Goal: Task Accomplishment & Management: Manage account settings

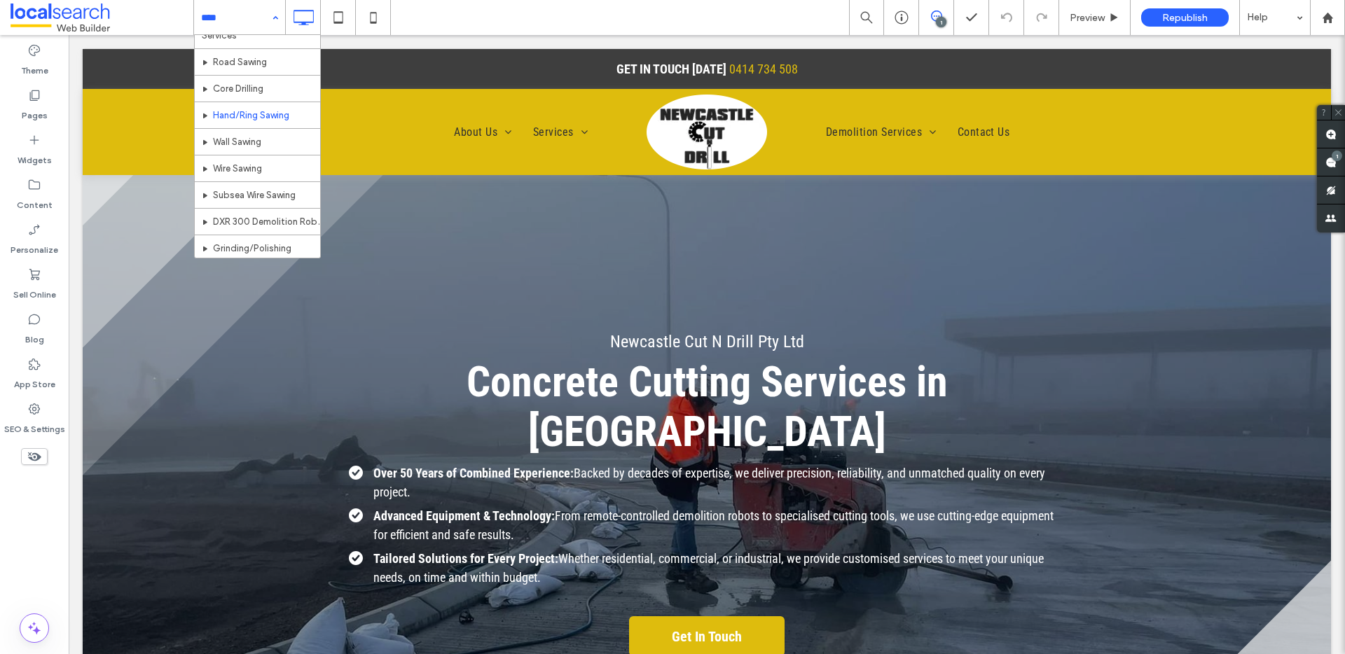
scroll to position [67, 0]
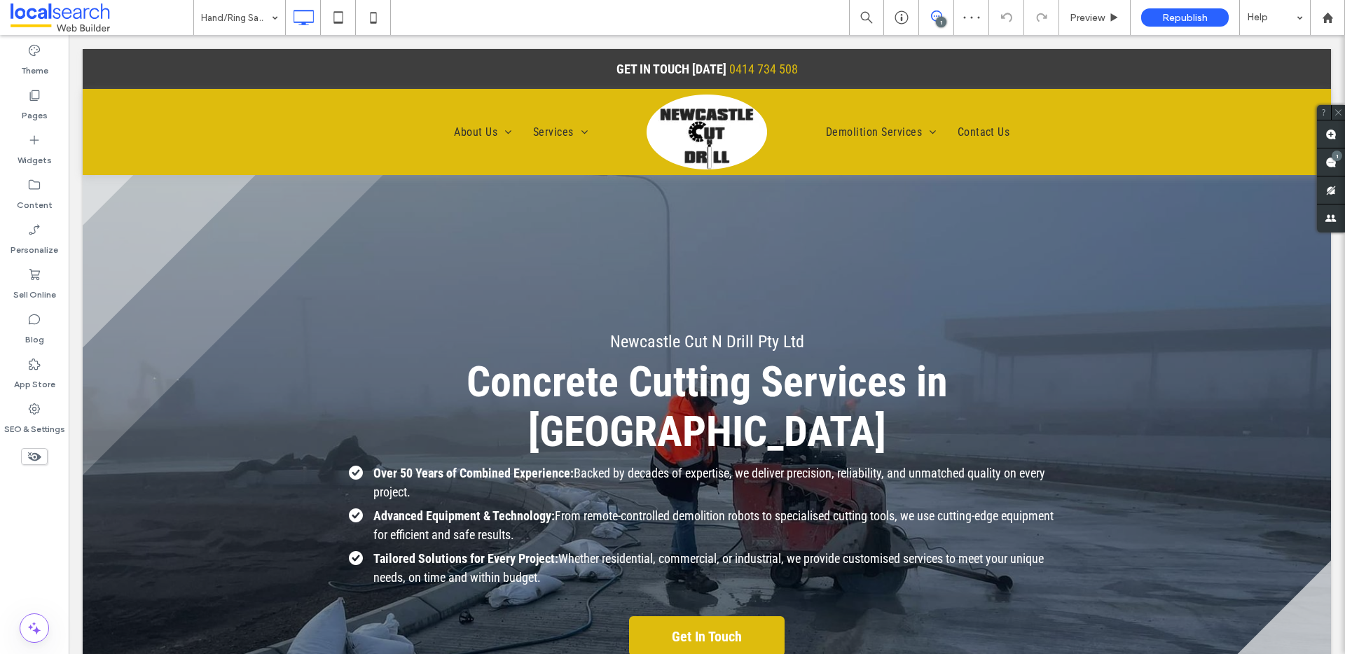
click at [248, 18] on input at bounding box center [236, 17] width 70 height 35
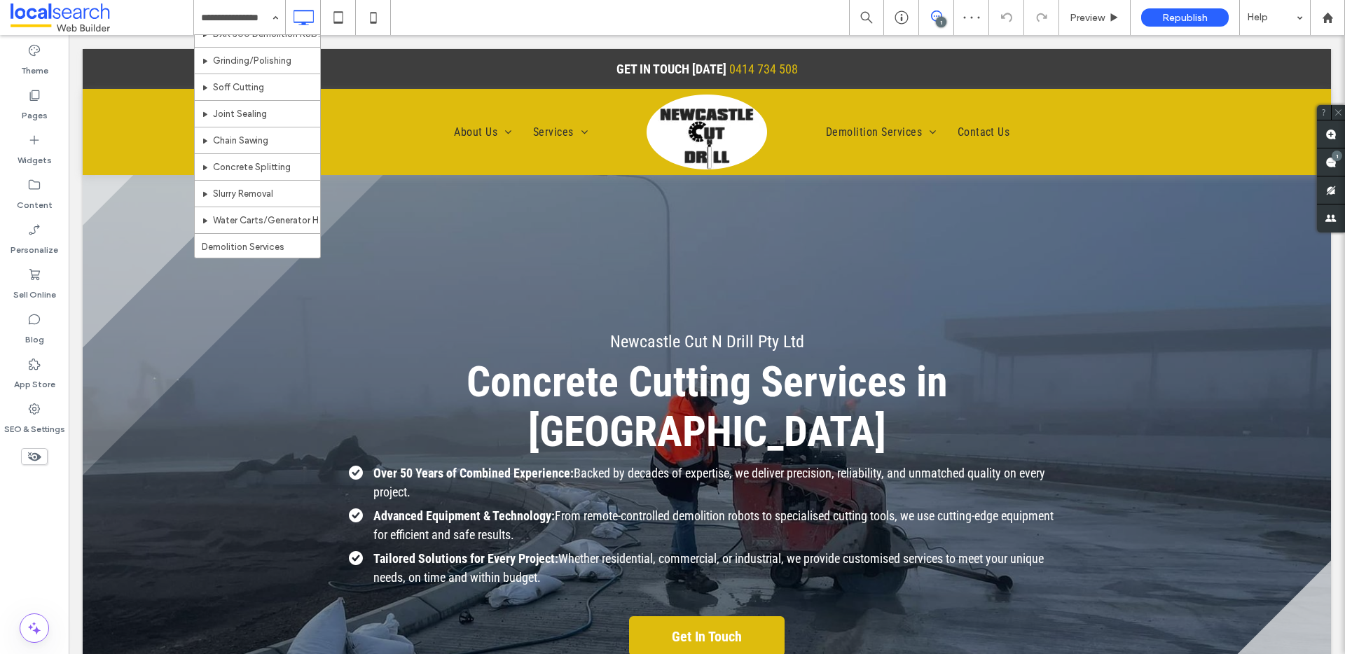
scroll to position [387, 0]
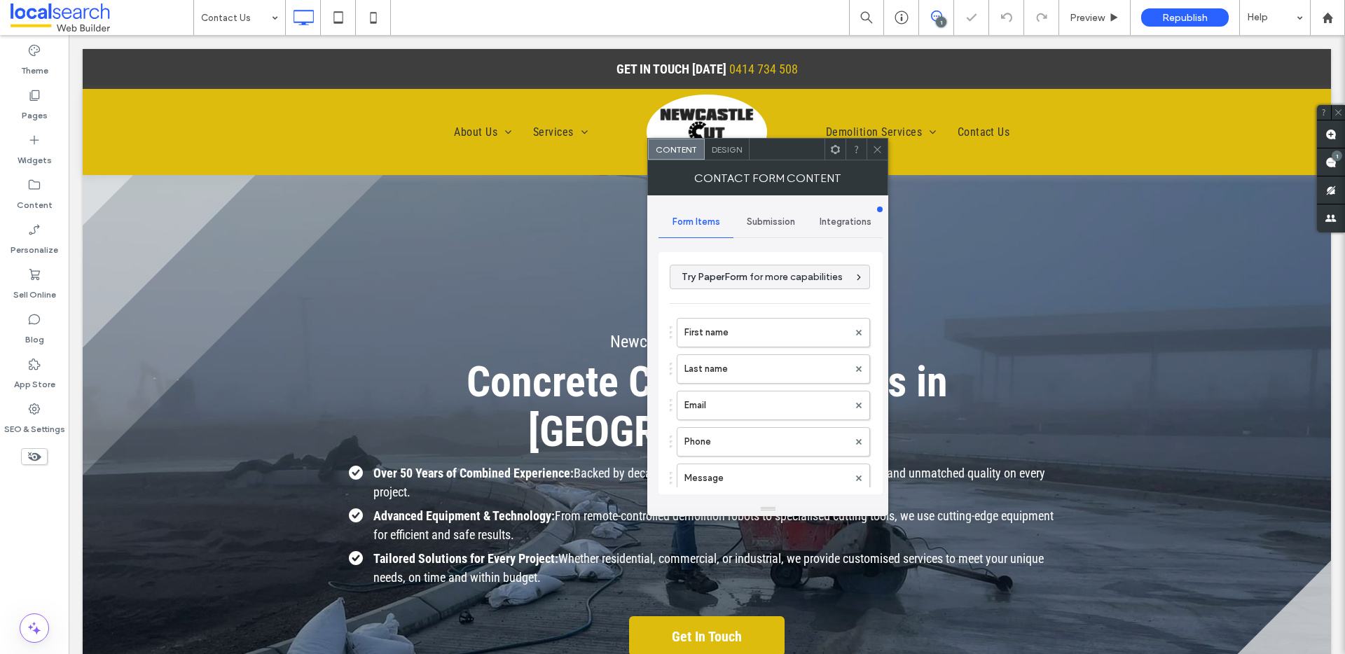
type input "******"
click at [764, 227] on span "Submission" at bounding box center [771, 222] width 48 height 11
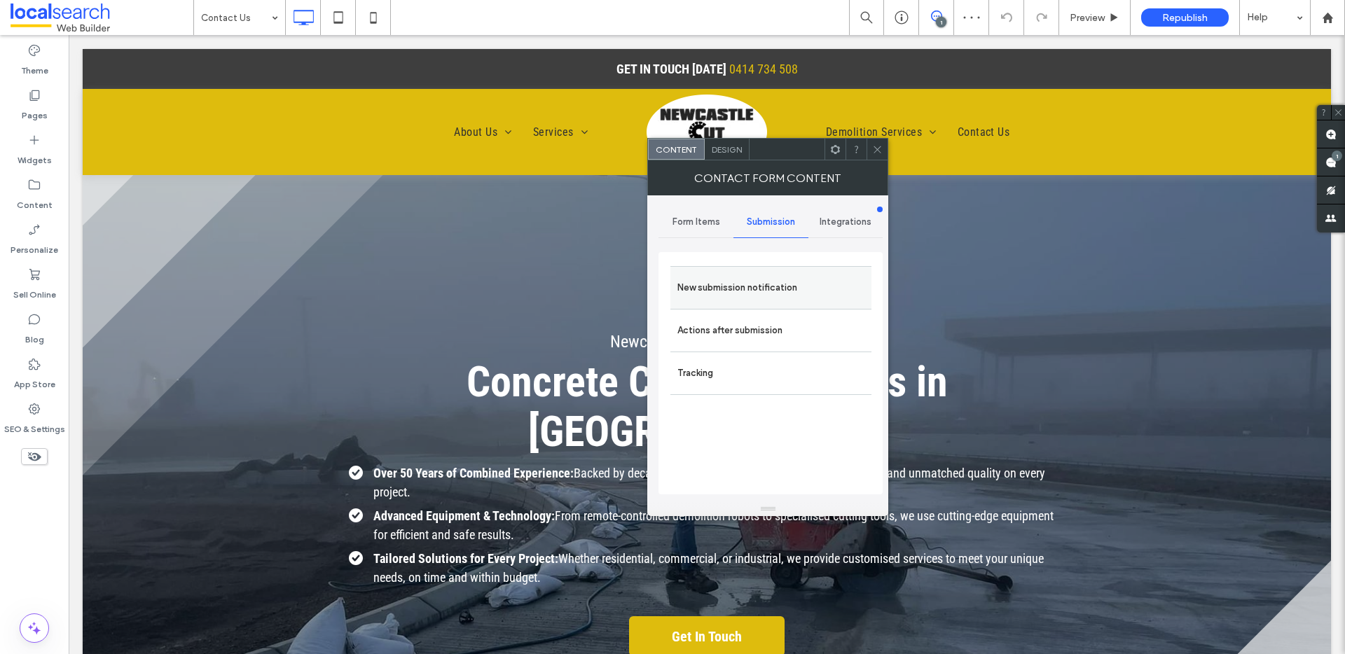
click at [773, 283] on label "New submission notification" at bounding box center [771, 288] width 187 height 28
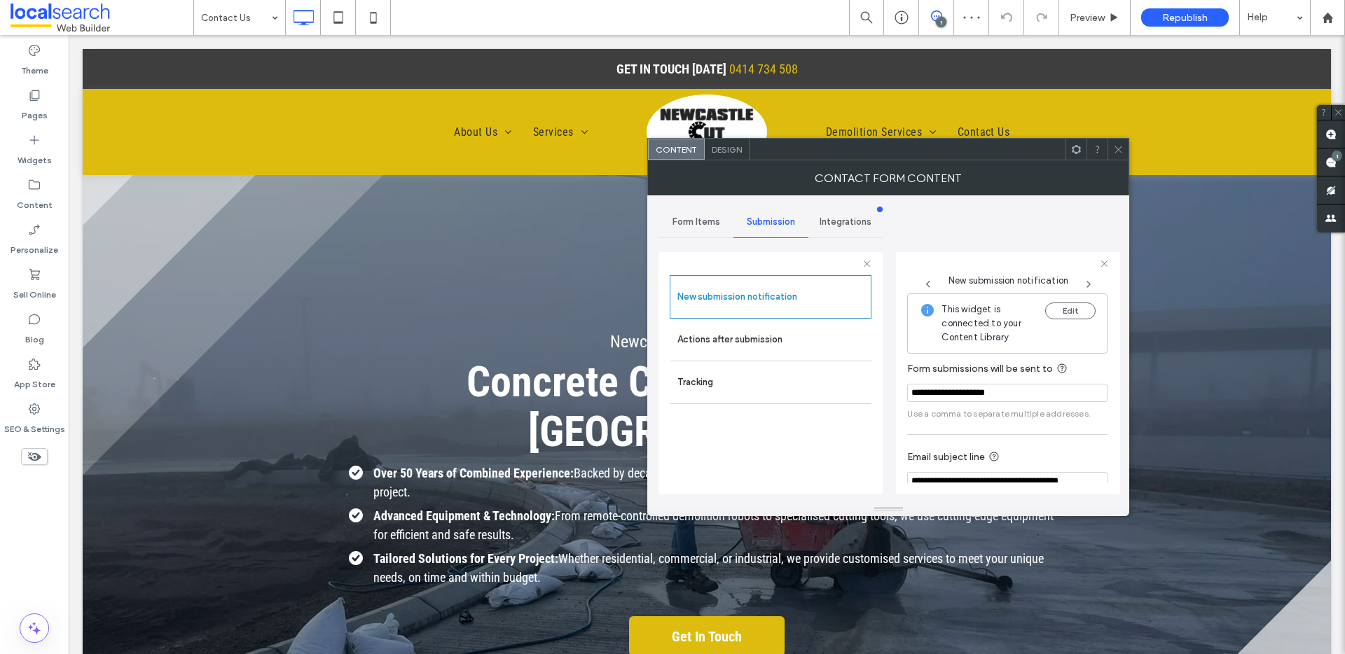
click at [1117, 147] on use at bounding box center [1118, 149] width 7 height 7
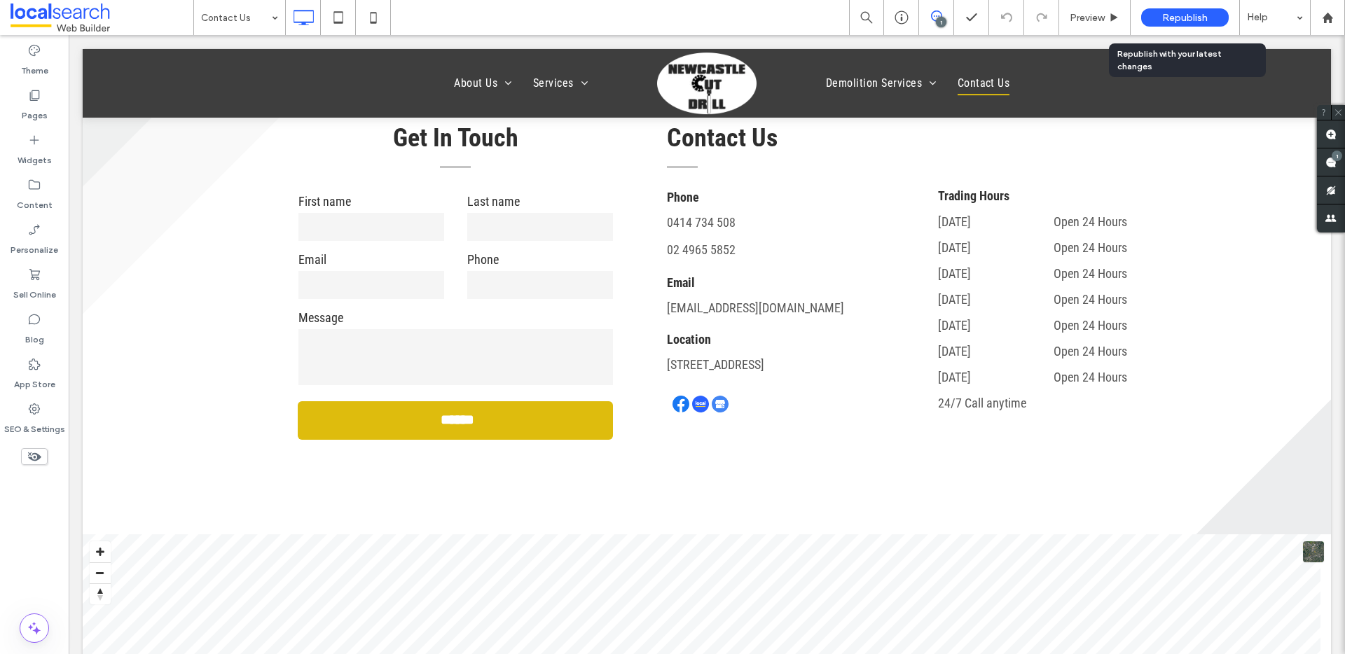
click at [1164, 18] on span "Republish" at bounding box center [1185, 18] width 46 height 12
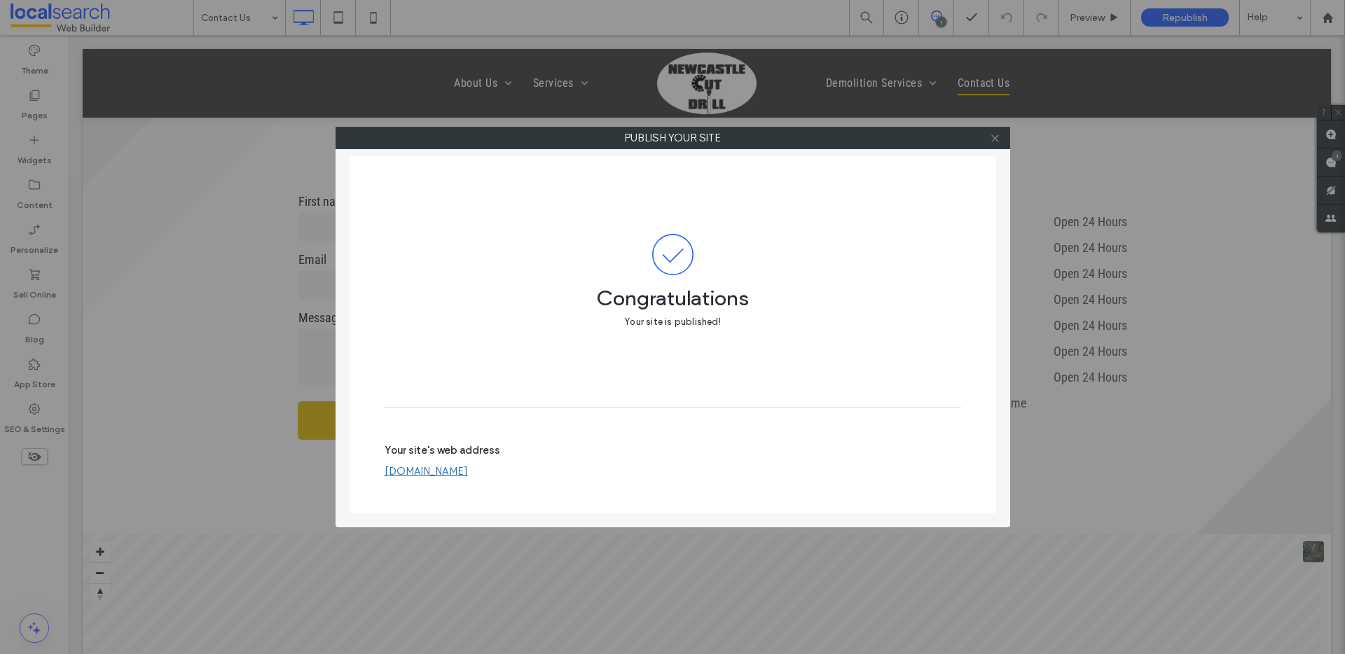
click at [995, 135] on icon at bounding box center [995, 138] width 11 height 11
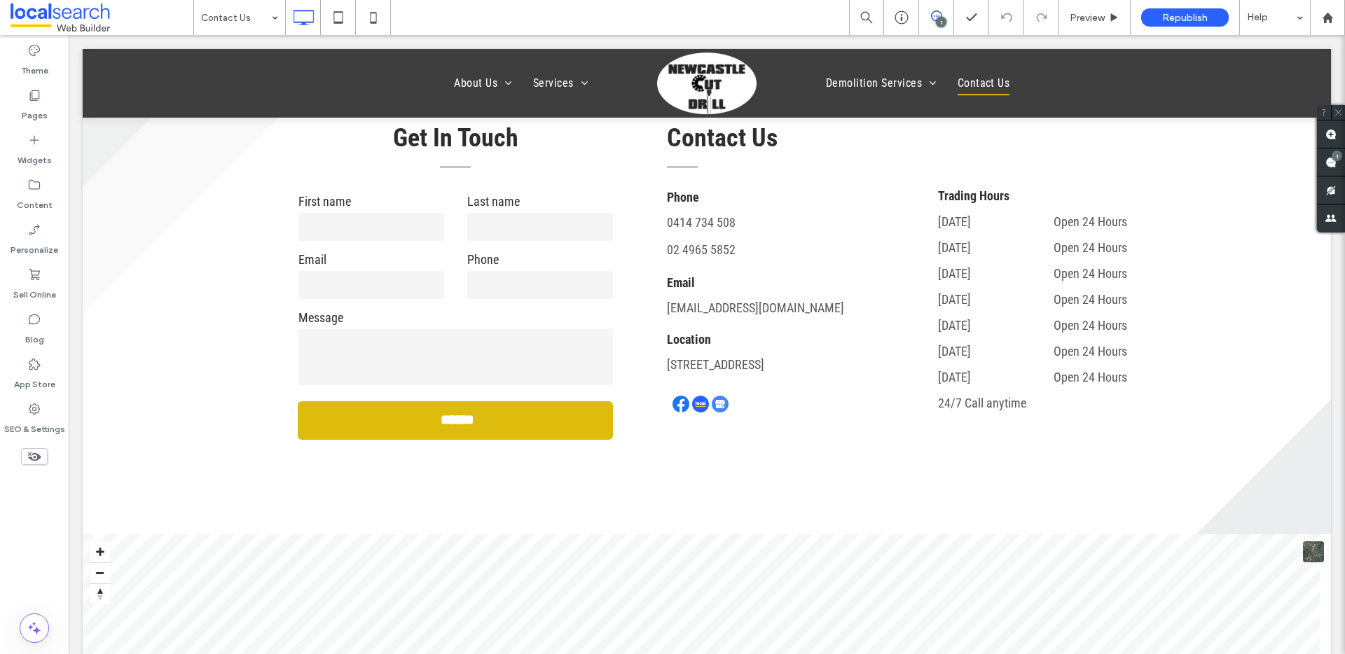
click at [721, 14] on div "Contact Us 1 Preview Republish Help" at bounding box center [769, 17] width 1152 height 35
click at [1165, 18] on span "Republish" at bounding box center [1185, 18] width 46 height 12
